Goal: Download file/media

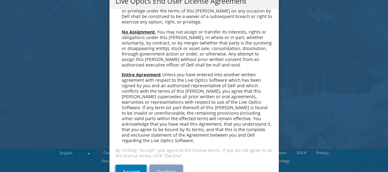
scroll to position [2305, 0]
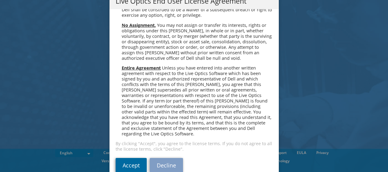
click at [124, 158] on link "Accept" at bounding box center [131, 165] width 31 height 15
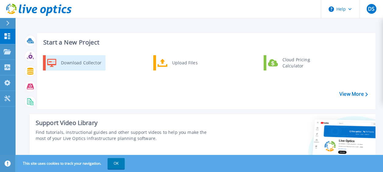
click at [83, 62] on div "Download Collector" at bounding box center [81, 63] width 46 height 12
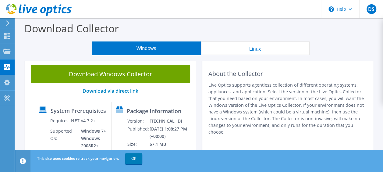
click at [256, 50] on button "Linux" at bounding box center [255, 48] width 109 height 14
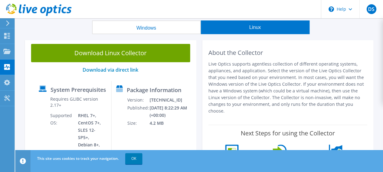
scroll to position [52, 0]
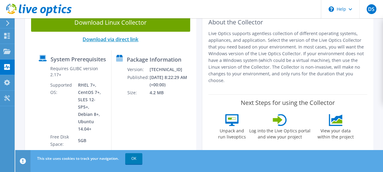
click at [109, 41] on link "Download via direct link" at bounding box center [111, 39] width 56 height 7
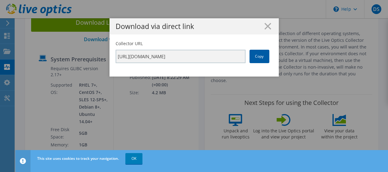
click at [252, 57] on link "Copy" at bounding box center [259, 56] width 20 height 13
click at [264, 27] on icon at bounding box center [267, 26] width 7 height 7
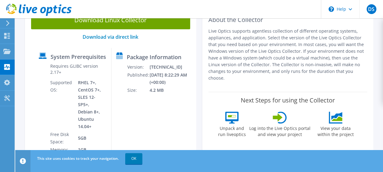
scroll to position [61, 0]
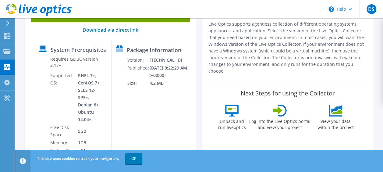
click at [233, 112] on icon at bounding box center [231, 111] width 13 height 12
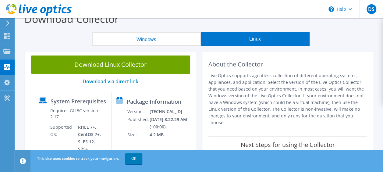
scroll to position [0, 0]
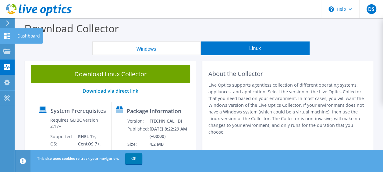
click at [5, 37] on use at bounding box center [7, 36] width 6 height 6
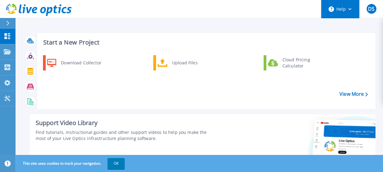
click at [352, 10] on button "Help" at bounding box center [340, 9] width 38 height 18
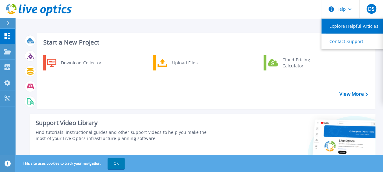
click at [350, 24] on link "Explore Helpful Articles" at bounding box center [356, 26] width 68 height 15
